Goal: Transaction & Acquisition: Purchase product/service

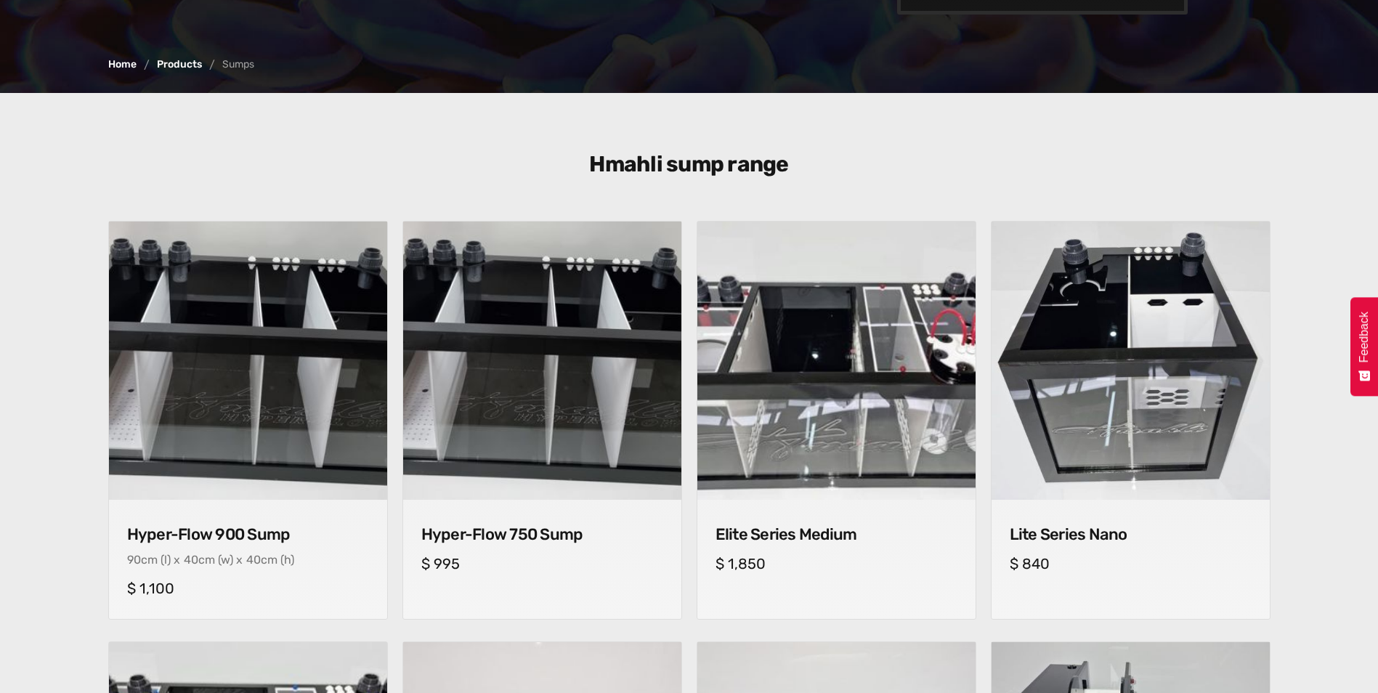
scroll to position [436, 0]
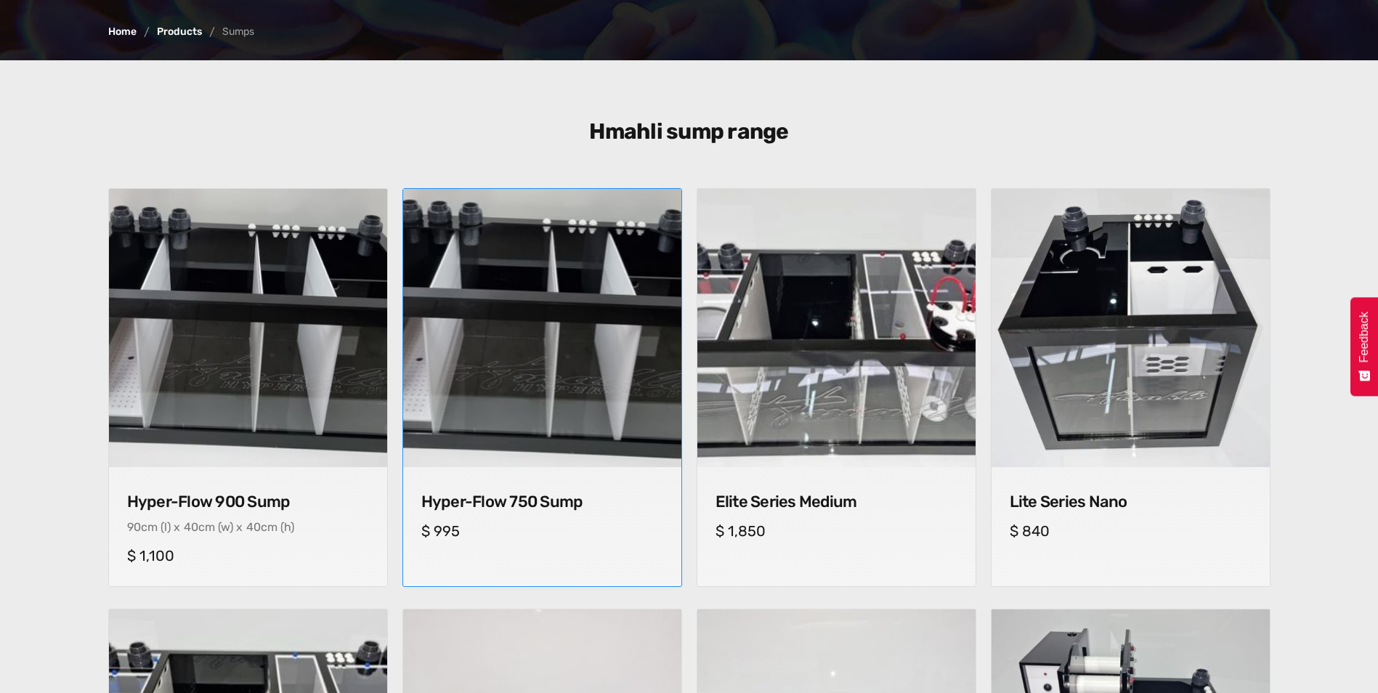
click at [482, 395] on img at bounding box center [542, 328] width 292 height 292
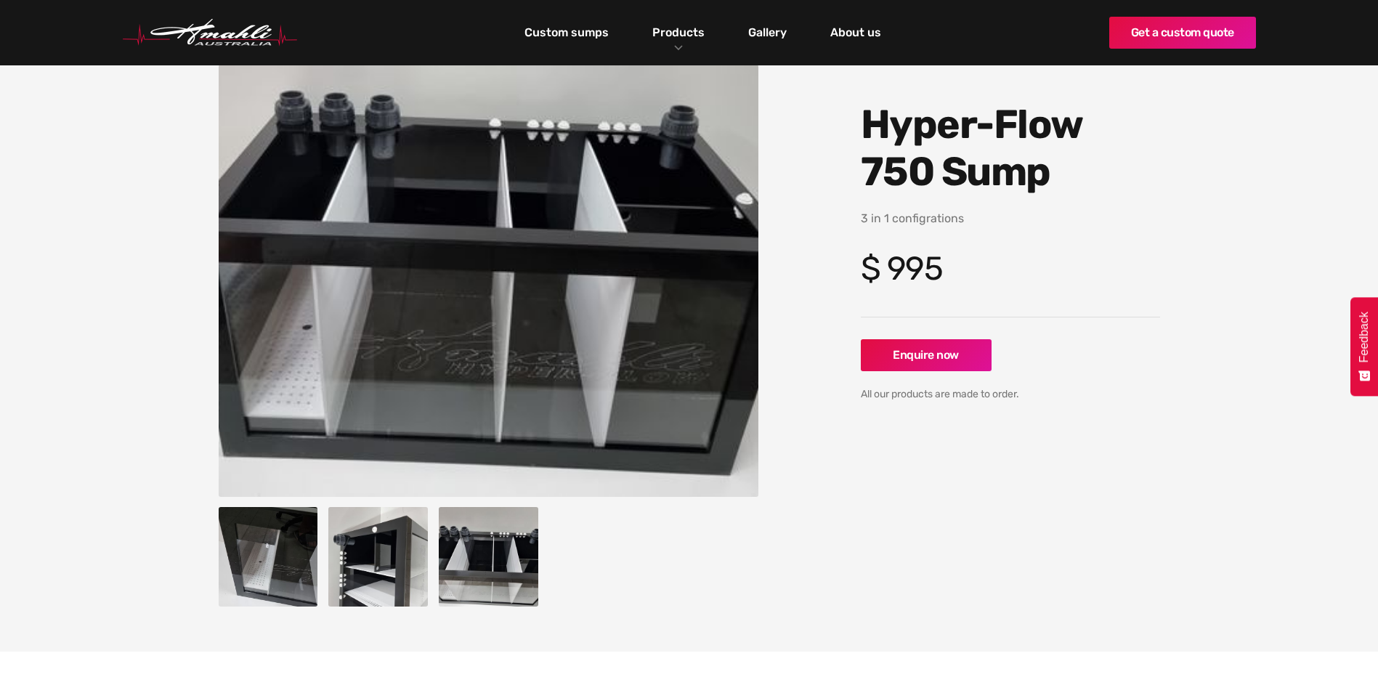
scroll to position [73, 0]
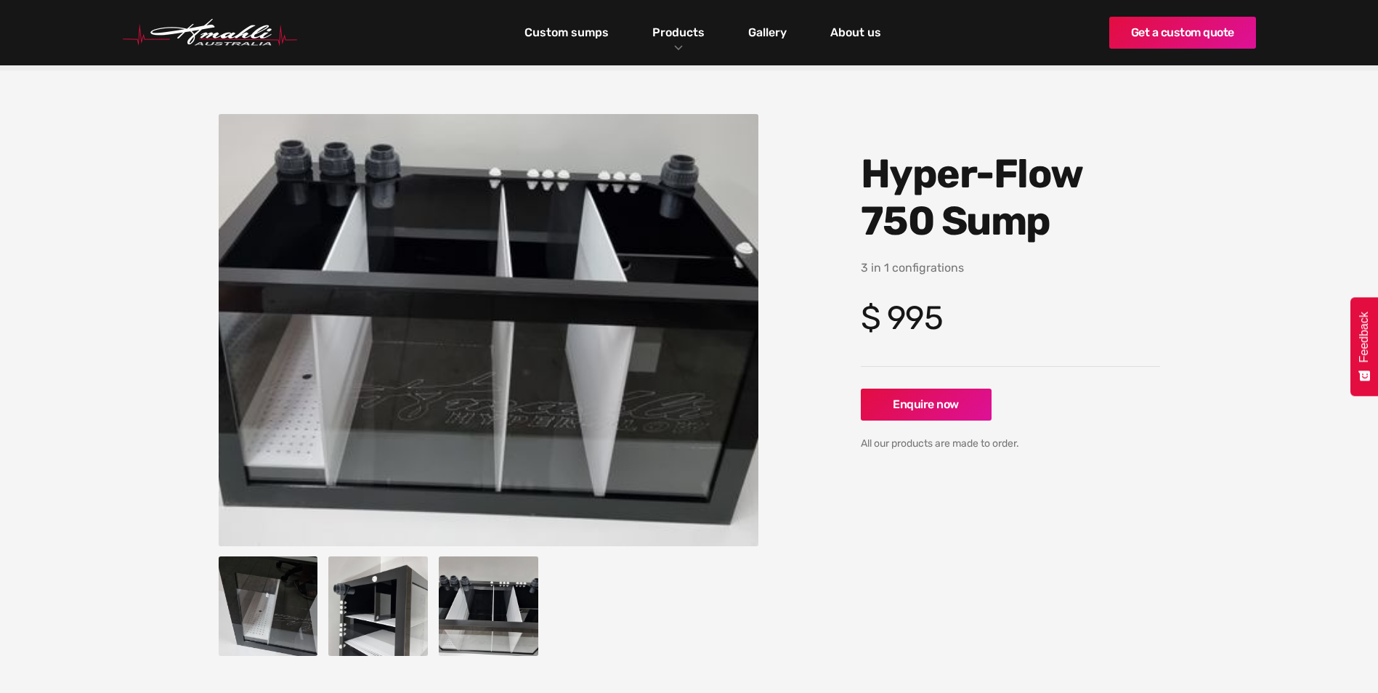
click at [285, 596] on img "open lightbox" at bounding box center [268, 605] width 99 height 99
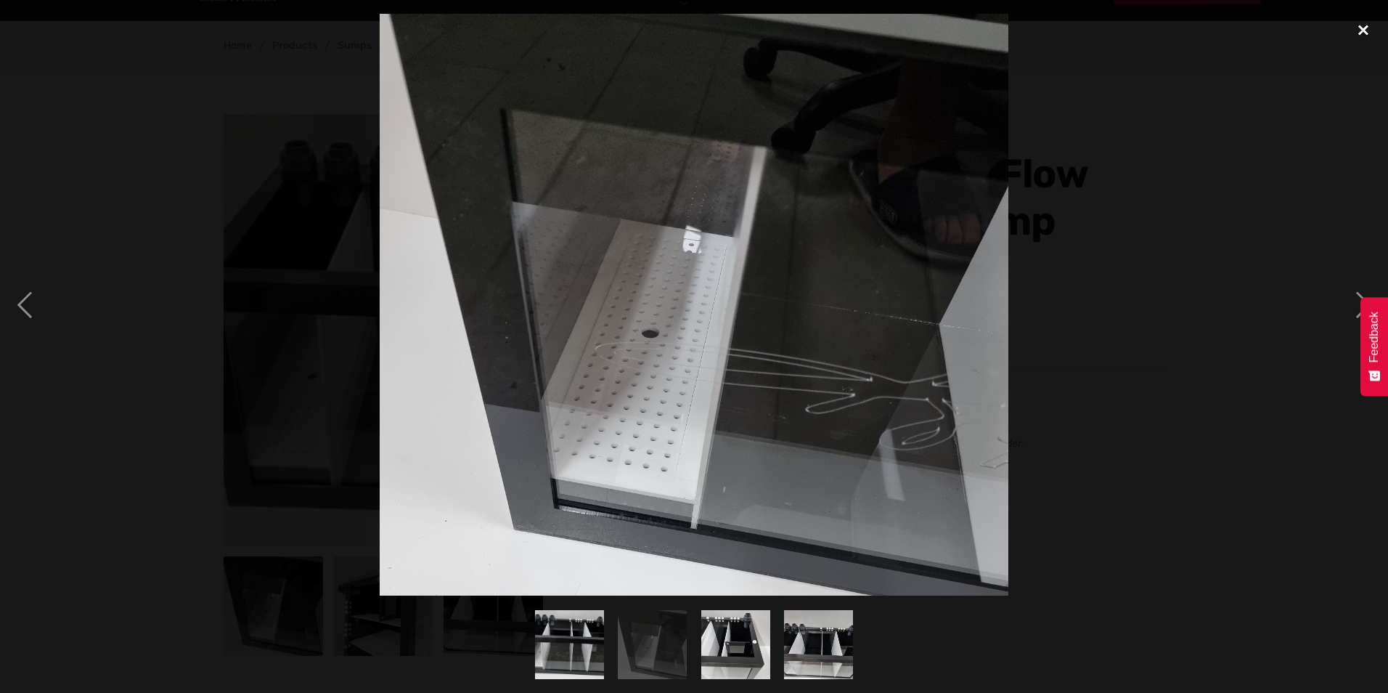
click at [1371, 39] on div "close lightbox" at bounding box center [1363, 30] width 49 height 32
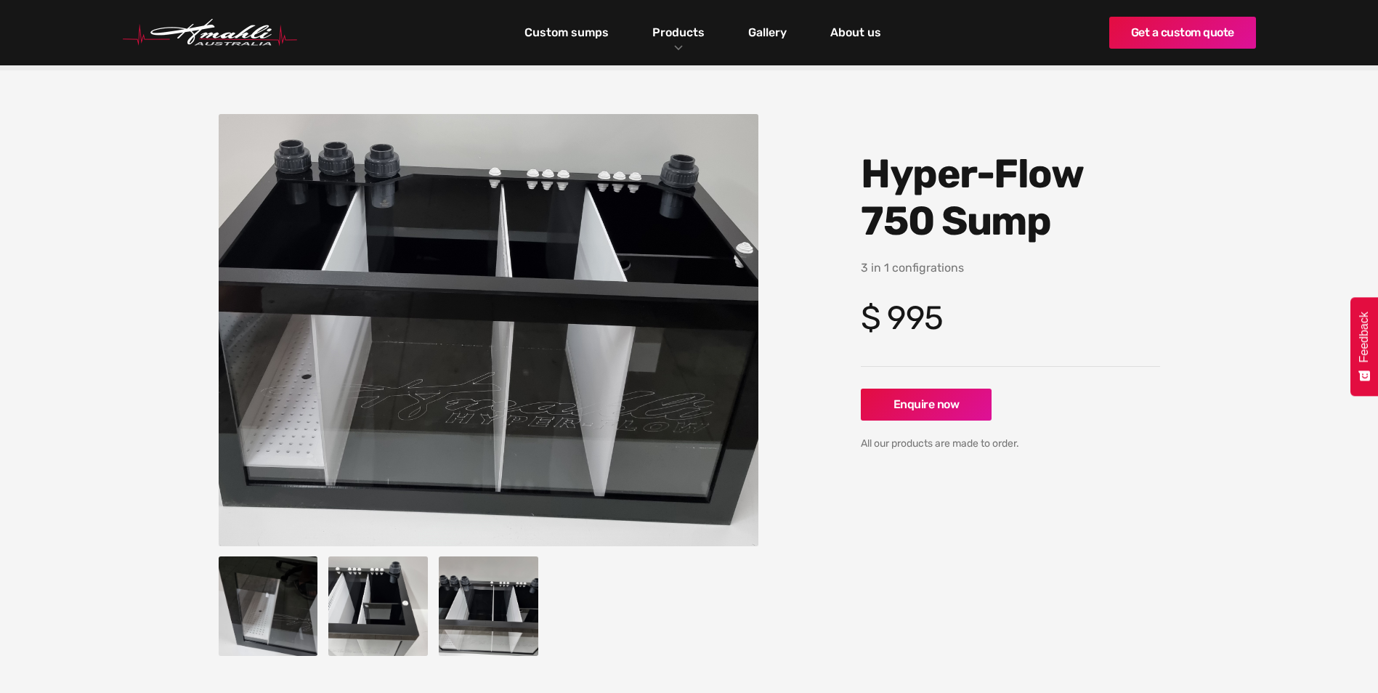
click at [386, 611] on img "open lightbox" at bounding box center [377, 605] width 99 height 99
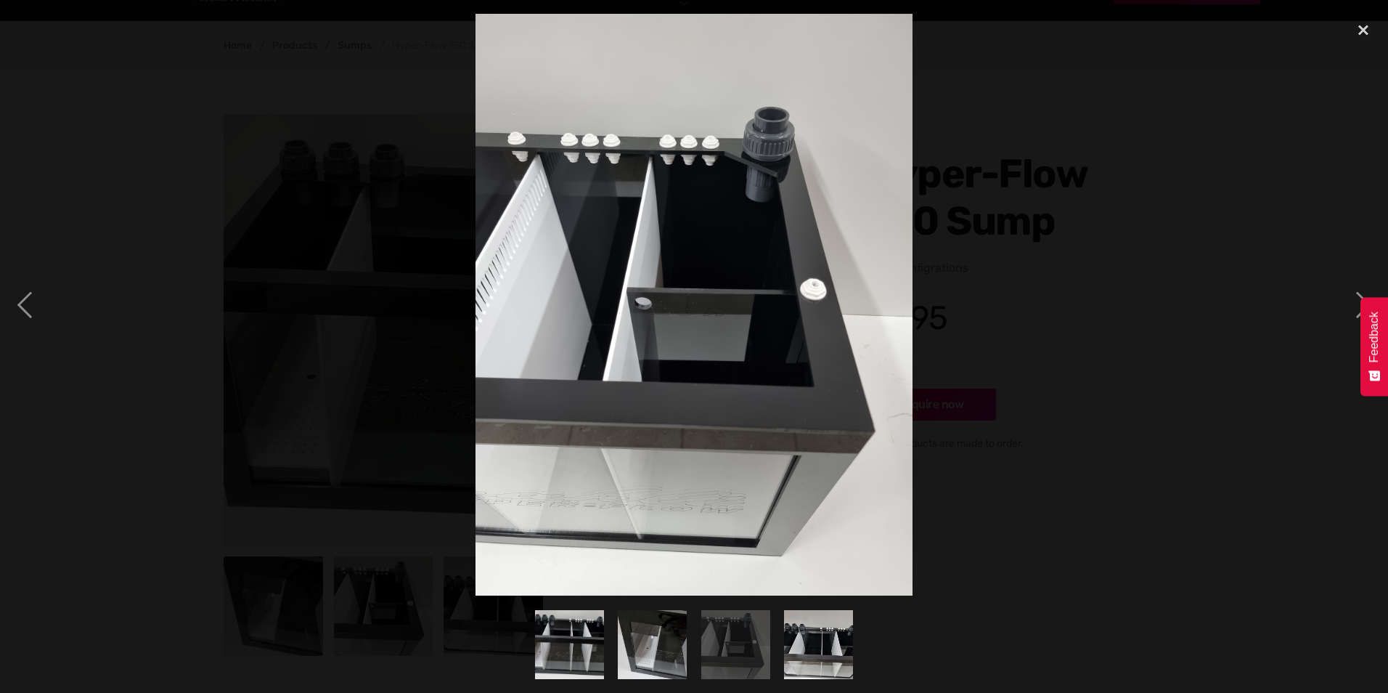
click at [728, 656] on img "show item 3 of 4" at bounding box center [735, 644] width 69 height 92
click at [827, 654] on img "show item 4 of 4" at bounding box center [819, 644] width 92 height 69
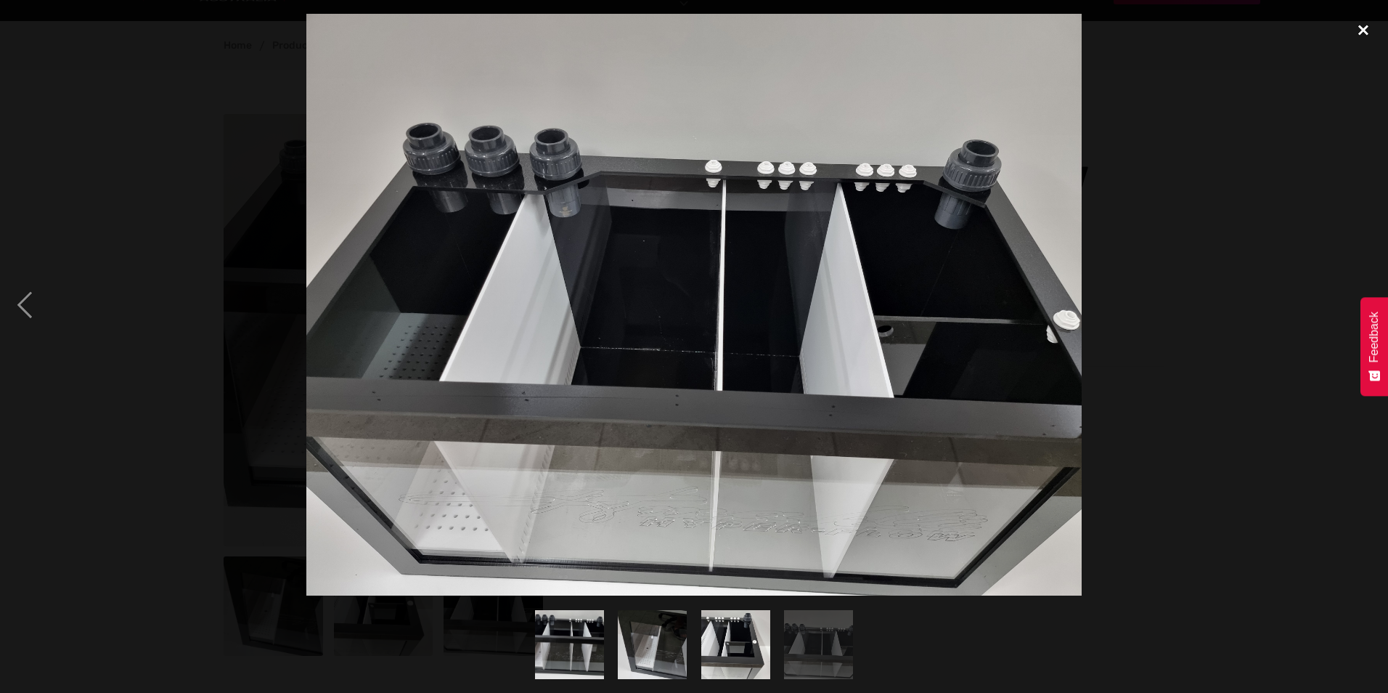
click at [1360, 36] on div "close lightbox" at bounding box center [1363, 30] width 49 height 32
